Goal: Task Accomplishment & Management: Manage account settings

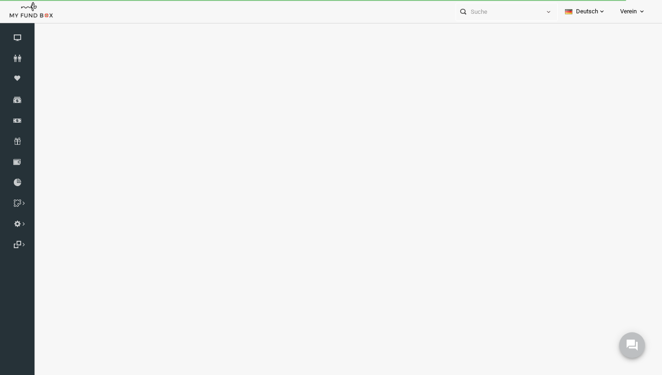
select select "100"
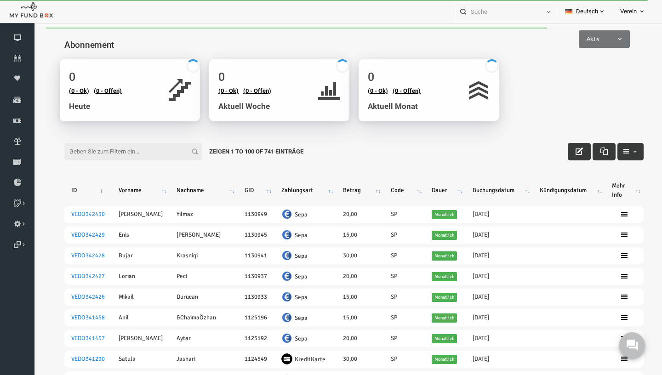
click at [99, 144] on input "Filter:" at bounding box center [120, 151] width 138 height 17
paste input "[EMAIL_ADDRESS][DOMAIN_NAME]"
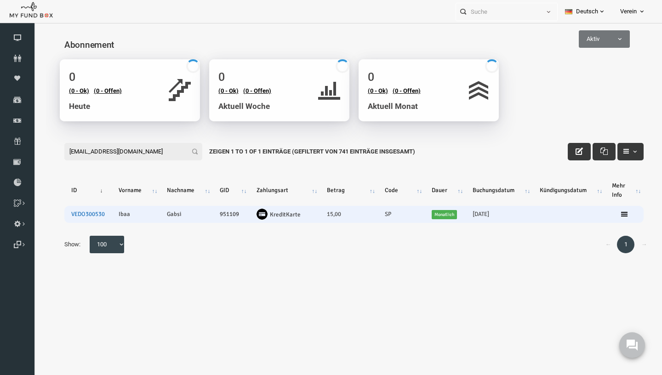
type input "[EMAIL_ADDRESS][DOMAIN_NAME]"
click at [66, 216] on link "VEDO300530" at bounding box center [75, 214] width 34 height 7
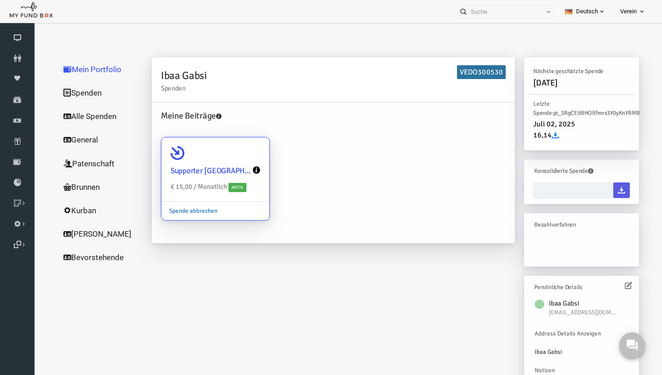
click at [184, 211] on link "Spende abbrechen" at bounding box center [180, 210] width 64 height 17
click at [236, 160] on input "Supporter [GEOGRAPHIC_DATA] € 15,00 / Monatlich Aktiv Spende abbrechen" at bounding box center [245, 150] width 18 height 18
radio input "true"
click at [177, 210] on link "Spende abbrechen" at bounding box center [180, 210] width 64 height 17
click at [236, 160] on input "Supporter [GEOGRAPHIC_DATA] € 15,00 / Monatlich Aktiv Spende abbrechen" at bounding box center [245, 150] width 18 height 18
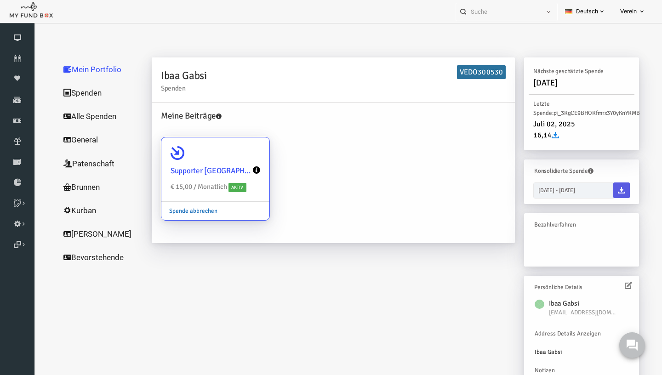
click at [177, 211] on link "Spende abbrechen" at bounding box center [180, 210] width 64 height 17
click at [236, 160] on input "Supporter [GEOGRAPHIC_DATA] € 15,00 / Monatlich Aktiv Spende abbrechen" at bounding box center [245, 150] width 18 height 18
radio input "true"
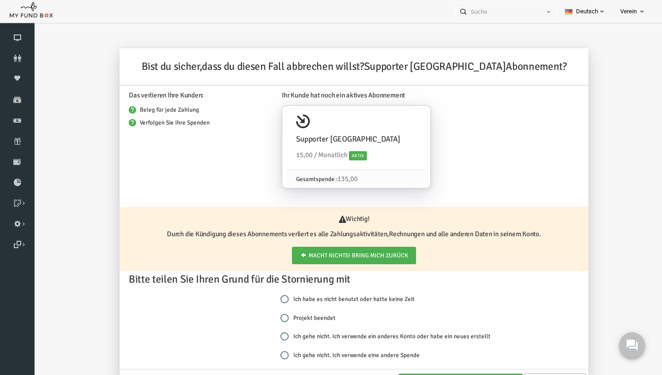
click at [275, 314] on label "Projekt beendet" at bounding box center [295, 318] width 55 height 9
click at [275, 314] on input "Projekt beendet" at bounding box center [272, 318] width 8 height 8
radio input "true"
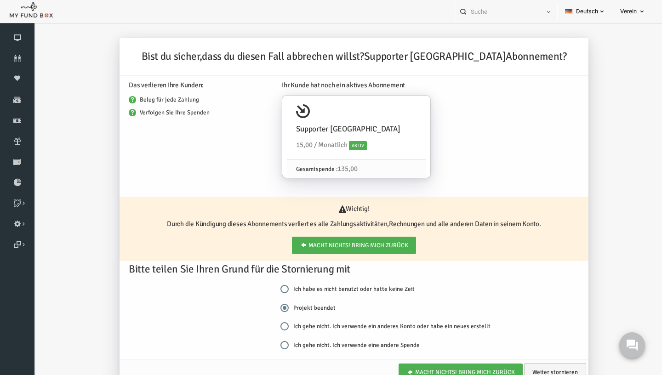
scroll to position [30, 0]
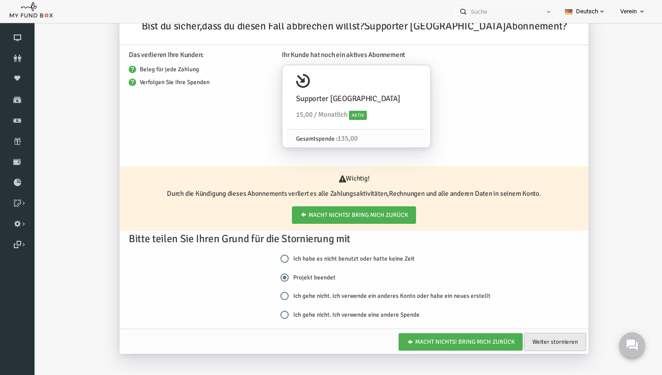
click at [568, 344] on link "Weiter stornieren" at bounding box center [542, 342] width 62 height 18
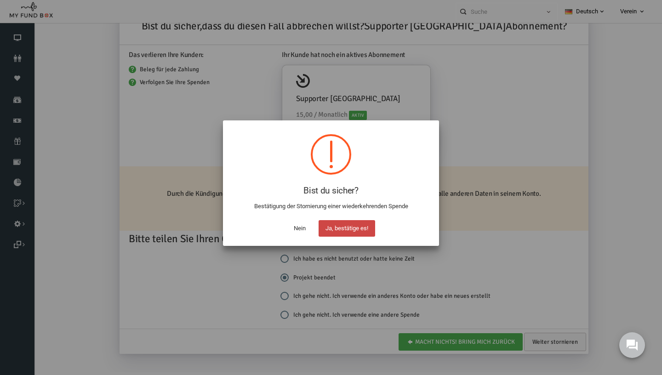
click at [351, 227] on button "Ja, bestätige es!" at bounding box center [347, 228] width 57 height 17
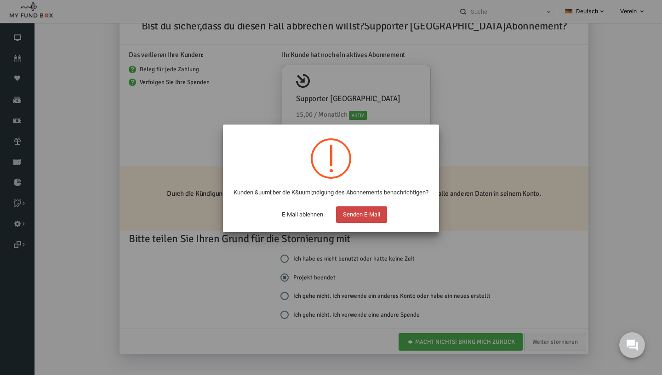
click at [350, 223] on button "Senden E-Mail" at bounding box center [361, 214] width 51 height 17
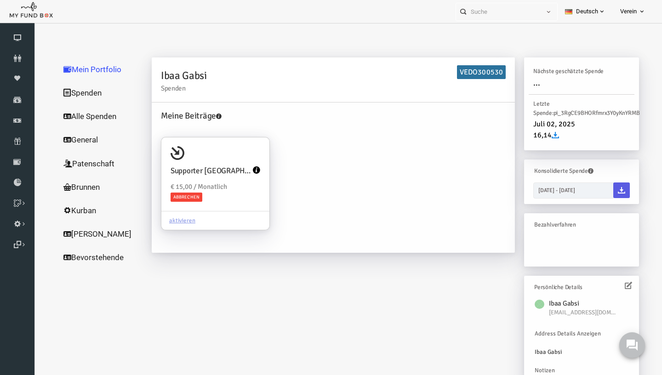
scroll to position [0, 0]
click at [26, 142] on icon at bounding box center [17, 140] width 34 height 7
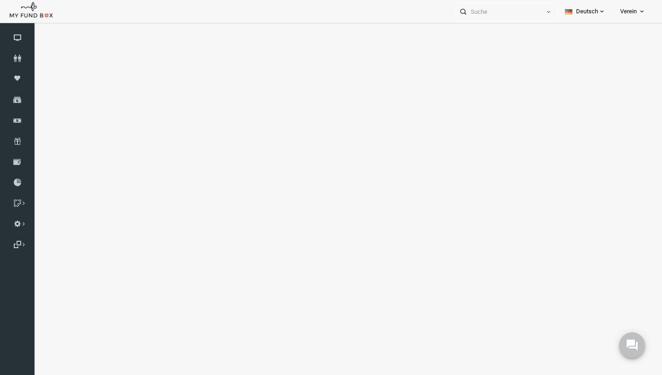
select select "100"
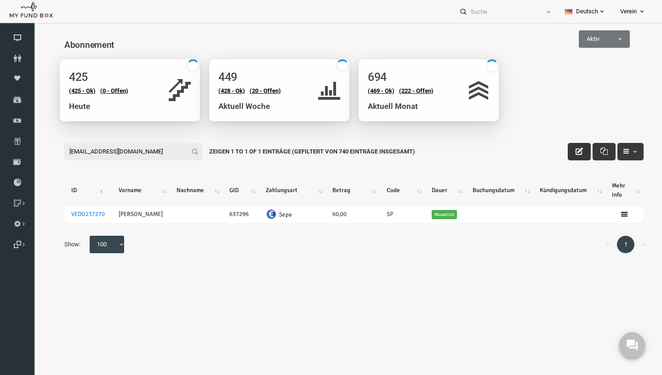
type input "[EMAIL_ADDRESS][DOMAIN_NAME]"
click at [561, 146] on button "button" at bounding box center [566, 151] width 23 height 17
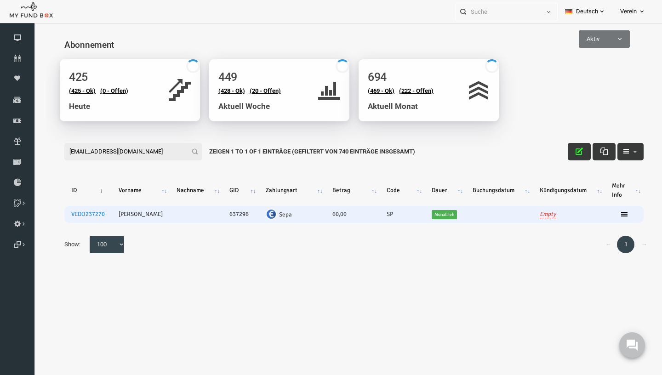
click at [324, 216] on td "60,00" at bounding box center [340, 214] width 54 height 17
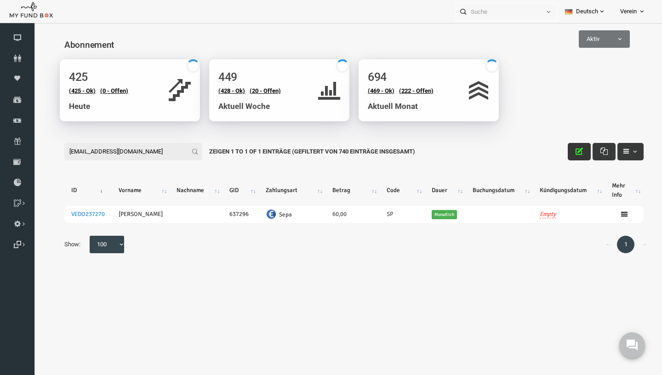
click at [566, 152] on icon "button" at bounding box center [566, 151] width 7 height 7
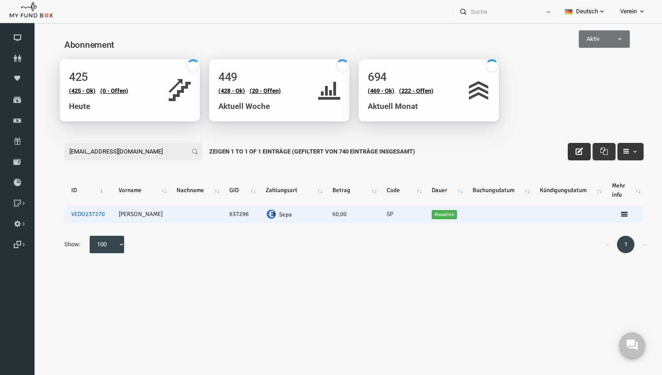
click at [83, 214] on link "VEDO237270" at bounding box center [75, 214] width 34 height 7
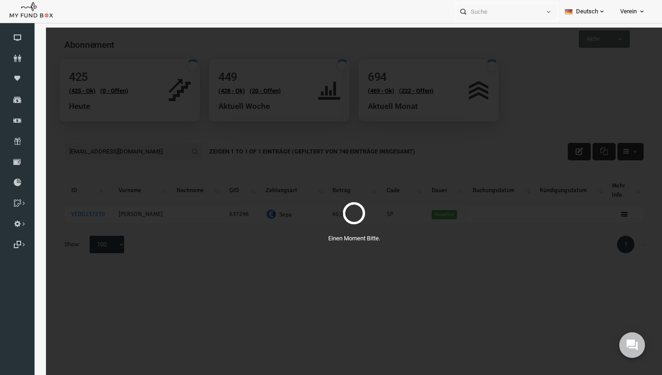
drag, startPoint x: 97, startPoint y: 218, endPoint x: 75, endPoint y: 217, distance: 21.6
click at [76, 217] on div "Einen Moment Bitte." at bounding box center [341, 215] width 616 height 375
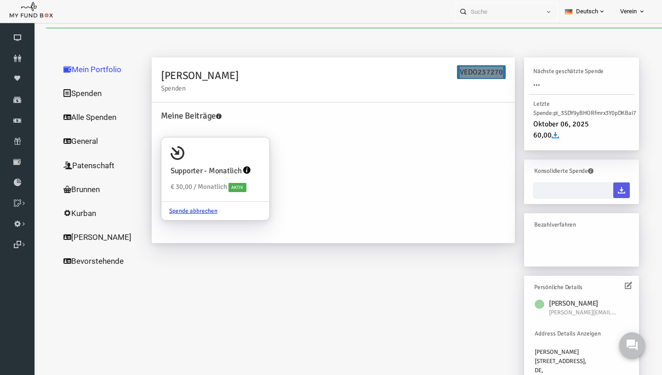
type input "[DATE] - [DATE]"
